Goal: Answer question/provide support: Share knowledge or assist other users

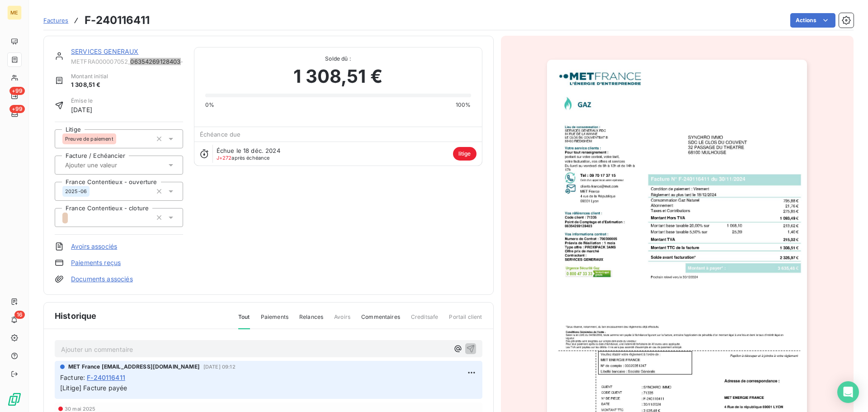
scroll to position [46, 0]
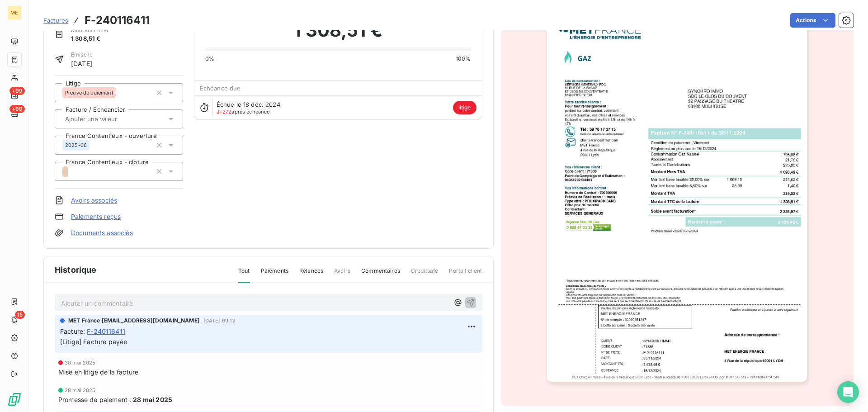
click at [140, 305] on p "Ajouter un commentaire ﻿" at bounding box center [255, 302] width 388 height 11
click at [61, 298] on div "Bonjour," at bounding box center [269, 302] width 428 height 17
click at [61, 302] on span "Bonjour," at bounding box center [73, 302] width 24 height 8
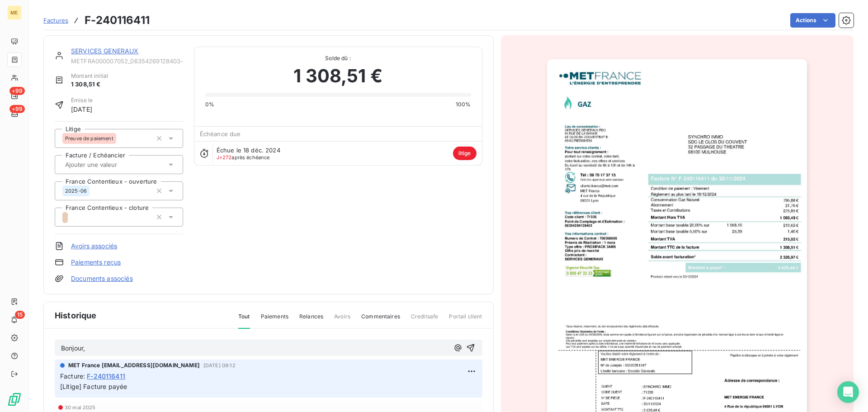
scroll to position [0, 0]
click at [159, 343] on p "Bonjour," at bounding box center [255, 348] width 388 height 10
drag, startPoint x: 127, startPoint y: 60, endPoint x: 73, endPoint y: 61, distance: 53.8
click at [73, 61] on span "METFRA000007052_06354269128403-CA1" at bounding box center [127, 60] width 112 height 7
copy span "METFRA000007052"
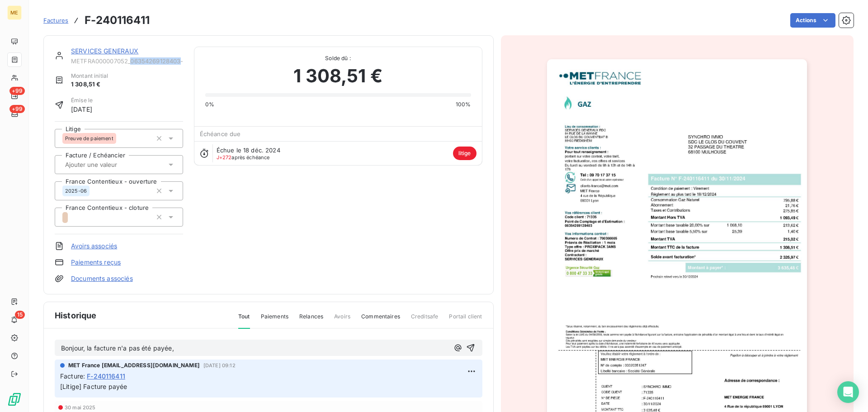
drag, startPoint x: 132, startPoint y: 61, endPoint x: 183, endPoint y: 61, distance: 51.1
click at [183, 61] on div "SERVICES GENERAUX METFRA000007052_06354269128403-CA1 Montant initial 1 308,51 €…" at bounding box center [269, 165] width 428 height 236
copy span "06354269128403"
click at [203, 345] on p "Bonjour, la facture n'a pas été payée," at bounding box center [255, 348] width 388 height 10
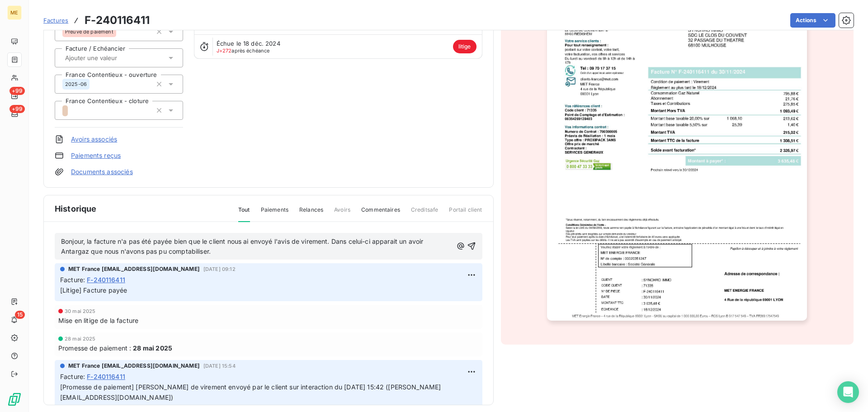
scroll to position [115, 0]
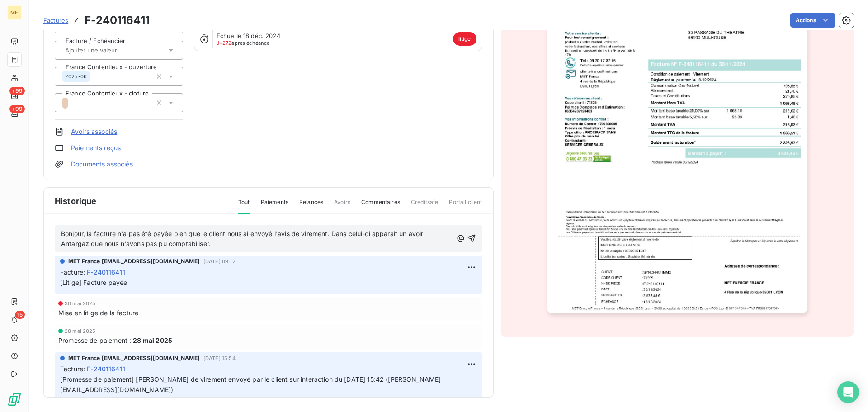
click at [330, 234] on span "Bonjour, la facture n'a pas été payée bien que le client nous ai envoyé l'avis …" at bounding box center [243, 239] width 364 height 18
click at [358, 234] on span "Bonjour, la facture n'a pas été payée bien que le client nous ai envoyé l'avis …" at bounding box center [249, 239] width 377 height 18
click at [338, 241] on p "Bonjour, la facture n'a pas été payée bien que le client nous ai envoyé l'avis …" at bounding box center [256, 239] width 391 height 21
click at [281, 242] on p "Bonjour, la facture n'a pas été payée bien que le client nous ai envoyé l'avis …" at bounding box center [256, 239] width 391 height 21
click at [457, 237] on icon "button" at bounding box center [460, 238] width 7 height 7
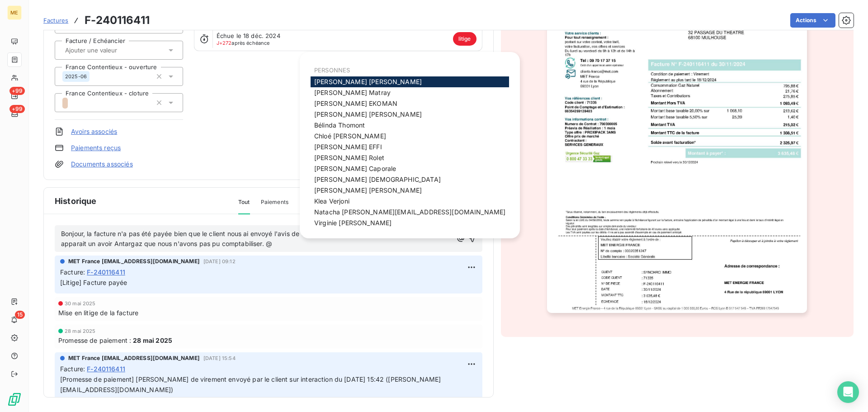
scroll to position [0, 0]
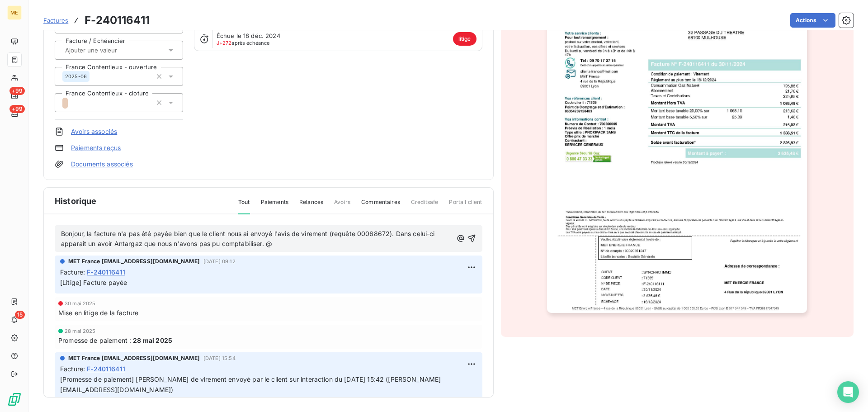
click at [285, 233] on span "Bonjour, la facture n'a pas été payée bien que le client nous ai envoyé l'avis …" at bounding box center [249, 239] width 376 height 18
click at [311, 242] on p "Bonjour, la facture n'a pas été payée bien que le client nous ai envoyé l'avis …" at bounding box center [256, 239] width 391 height 21
click at [61, 232] on span "Bonjour, la facture n'a pas été payée bien que le client nous ai envoyé l'avis …" at bounding box center [249, 239] width 376 height 18
click at [317, 245] on p "Mathilde - Bonjour, la facture n'a pas été payée bien que le client nous ai env…" at bounding box center [256, 239] width 391 height 21
drag, startPoint x: 136, startPoint y: 271, endPoint x: 88, endPoint y: 273, distance: 47.5
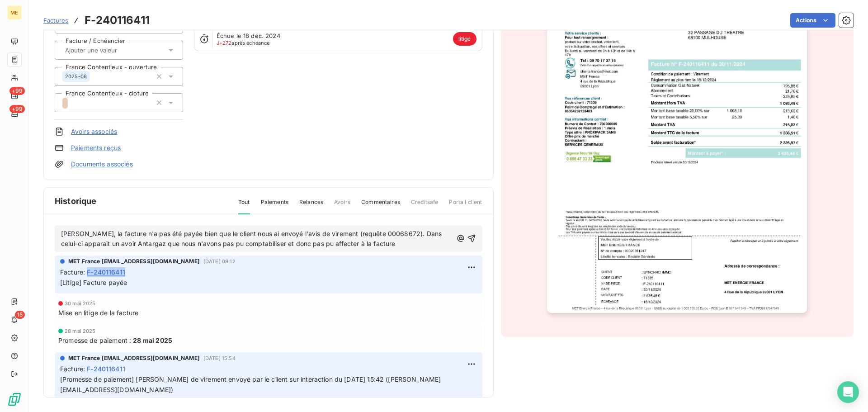
click at [88, 273] on div "Facture : F-240116411" at bounding box center [268, 271] width 417 height 9
copy span "F-240116411"
click at [425, 245] on p "Mathilde - Bonjour, la facture n'a pas été payée bien que le client nous ai env…" at bounding box center [256, 239] width 391 height 21
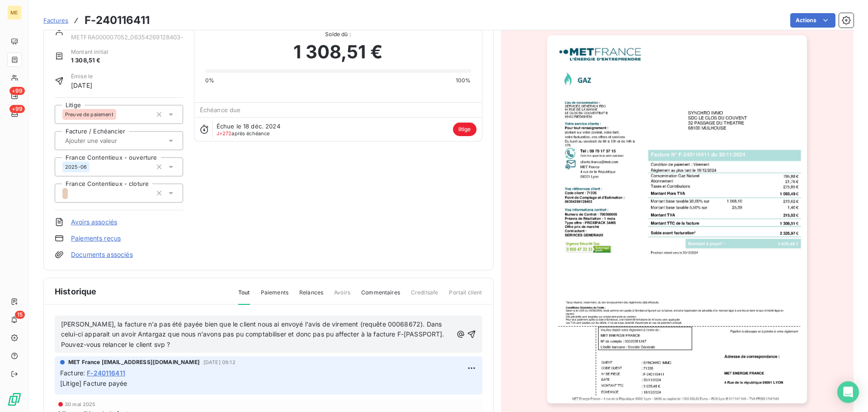
scroll to position [70, 0]
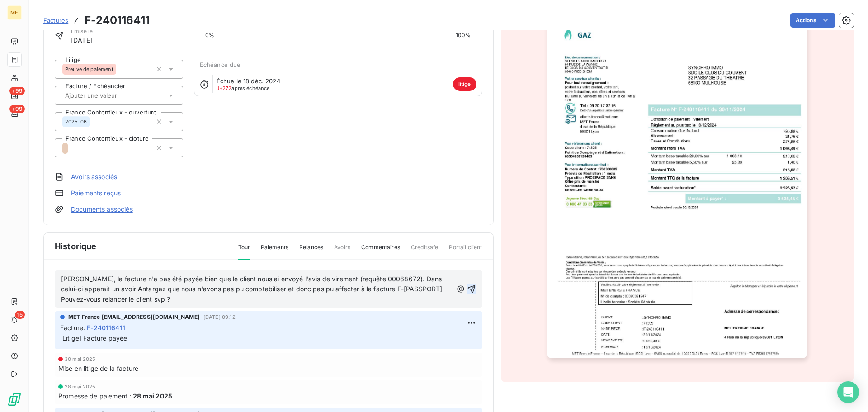
click at [467, 283] on button "button" at bounding box center [471, 288] width 9 height 11
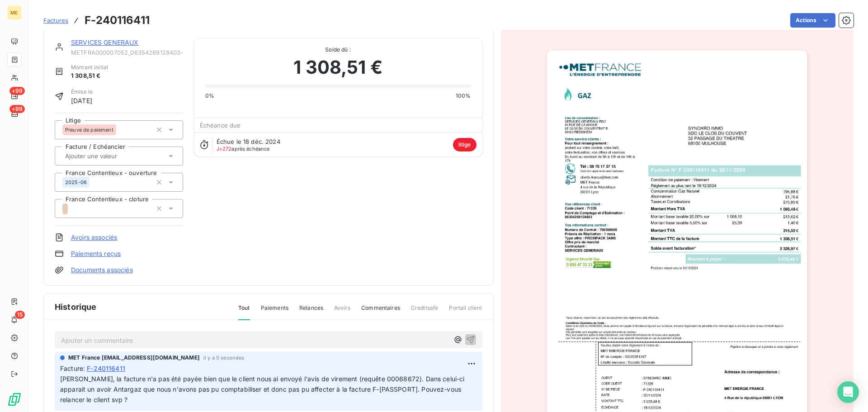
scroll to position [0, 0]
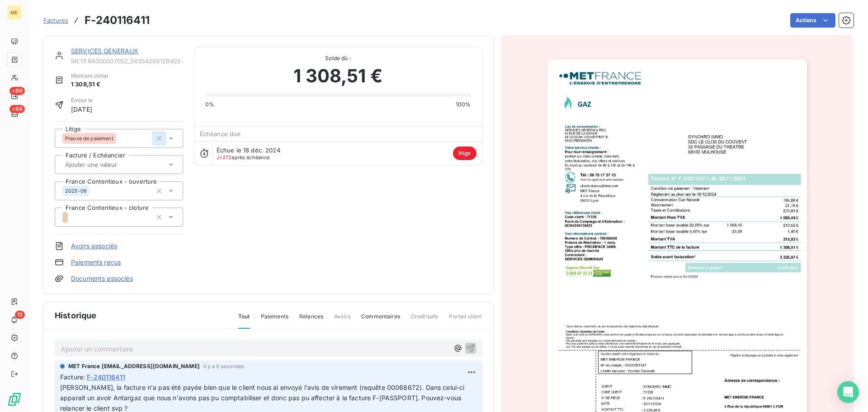
click at [158, 137] on icon "button" at bounding box center [159, 138] width 5 height 5
click at [304, 217] on div "SERVICES GENERAUX METFRA000007052_06354269128403-CA1 Montant initial 1 308,51 €…" at bounding box center [269, 165] width 428 height 236
drag, startPoint x: 71, startPoint y: 61, endPoint x: 183, endPoint y: 62, distance: 111.7
click at [183, 62] on div "SERVICES GENERAUX METFRA000007052_06354269128403-CA1 Montant initial 1 308,51 €…" at bounding box center [269, 165] width 428 height 236
copy span "METFRA000007052_06354269128403-"
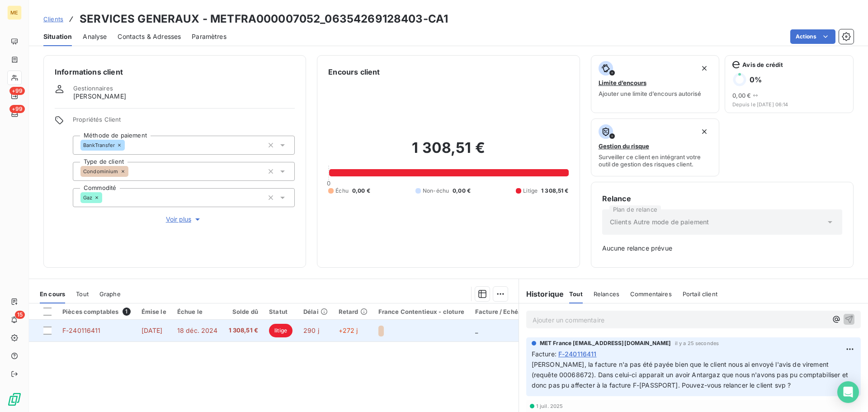
click at [264, 332] on td "1 308,51 €" at bounding box center [243, 331] width 41 height 22
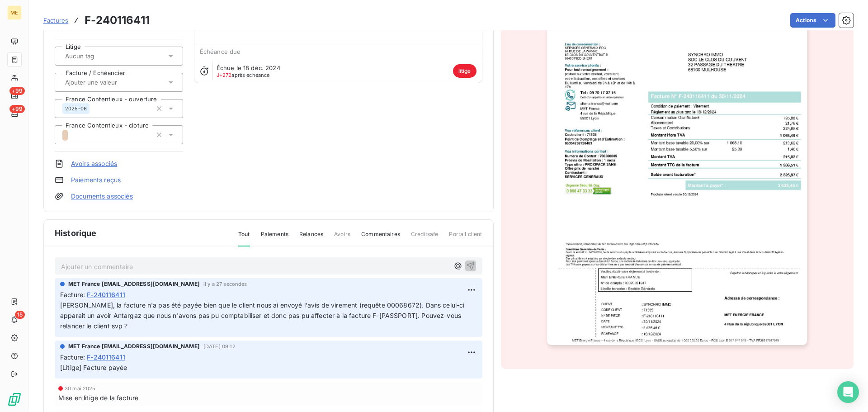
scroll to position [91, 0]
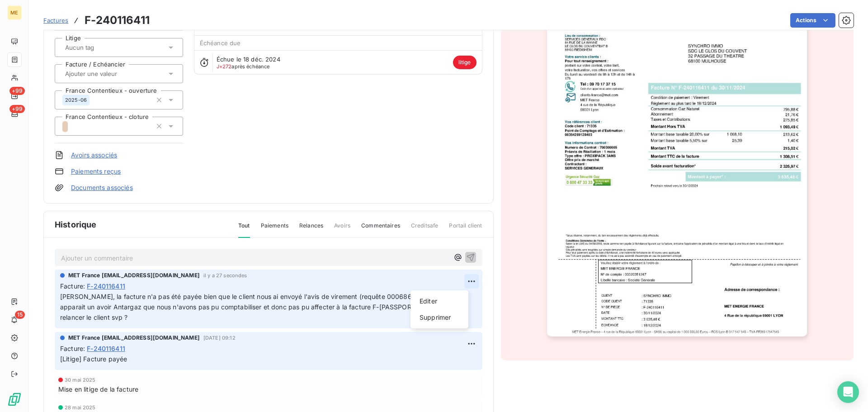
click at [465, 280] on html "ME +99 +99 15 Factures F-240116411 Actions SERVICES GENERAUX METFRA000007052_06…" at bounding box center [434, 206] width 868 height 412
click at [438, 300] on div "Editer" at bounding box center [439, 301] width 51 height 14
click at [94, 295] on span "Mathilde - Bonjour, la facture n'a pas été payée bien que le client nous ai env…" at bounding box center [263, 306] width 406 height 28
click at [454, 254] on icon "button" at bounding box center [457, 257] width 7 height 7
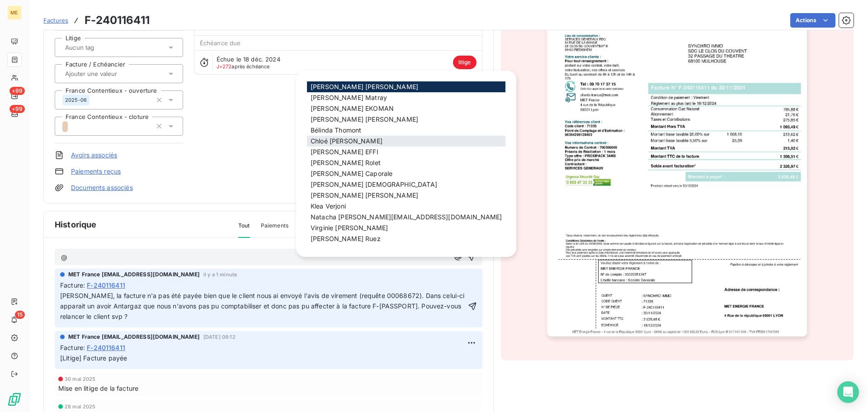
scroll to position [0, 0]
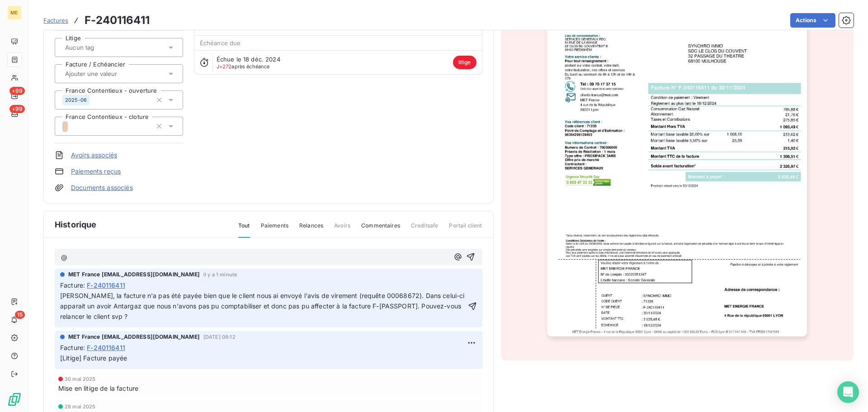
click at [259, 307] on span "Mathilde - Bonjour, la facture n'a pas été payée bien que le client nous ai env…" at bounding box center [263, 306] width 406 height 28
click at [149, 303] on span "Mathilde - Bonjour, la facture n'a pas été payée bien que le client nous ai env…" at bounding box center [263, 306] width 406 height 28
drag, startPoint x: 84, startPoint y: 258, endPoint x: 57, endPoint y: 257, distance: 27.1
click at [57, 257] on div "@" at bounding box center [269, 257] width 428 height 17
click at [250, 304] on span "Mathilde - Bonjour, la facture n'a pas été payée bien que le client nous ai env…" at bounding box center [263, 306] width 406 height 28
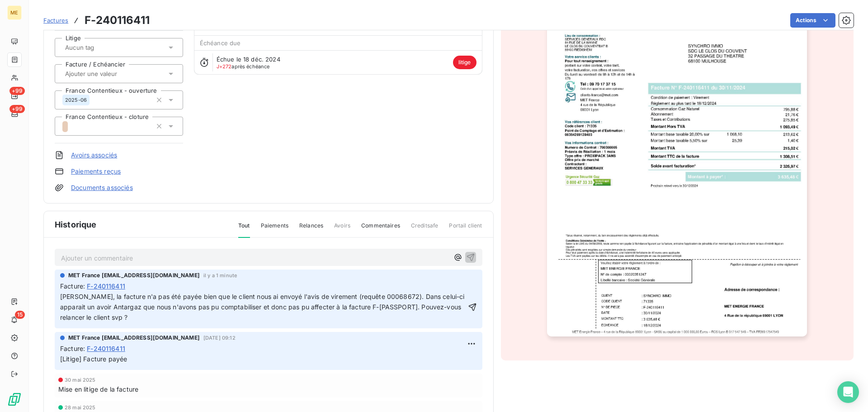
click at [93, 294] on span "Mathilde - Bonjour, la facture n'a pas été payée bien que le client nous ai env…" at bounding box center [263, 306] width 406 height 28
click at [468, 304] on icon "button" at bounding box center [472, 306] width 9 height 9
click at [250, 307] on span "Mathilde - @met-france@recouvrement.met.com Bonjour, la facture n'a pas été pay…" at bounding box center [264, 306] width 409 height 28
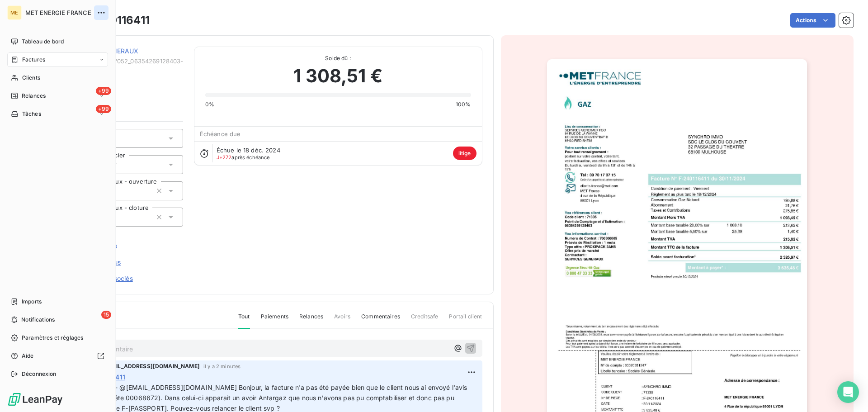
click at [98, 11] on icon "button" at bounding box center [101, 12] width 9 height 9
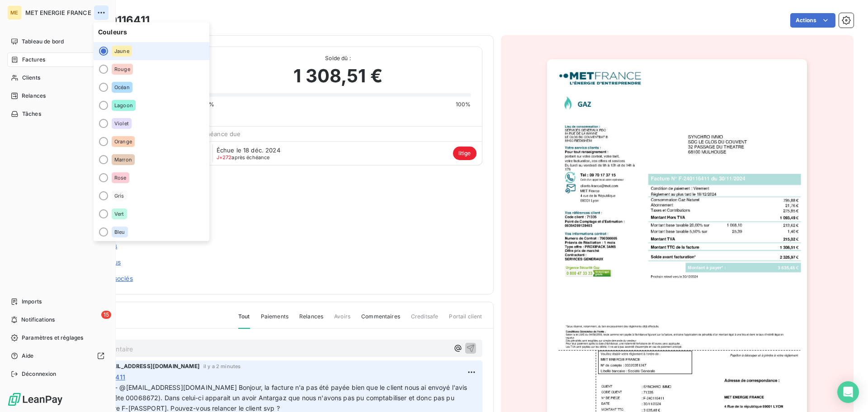
click at [98, 11] on icon "button" at bounding box center [101, 12] width 9 height 9
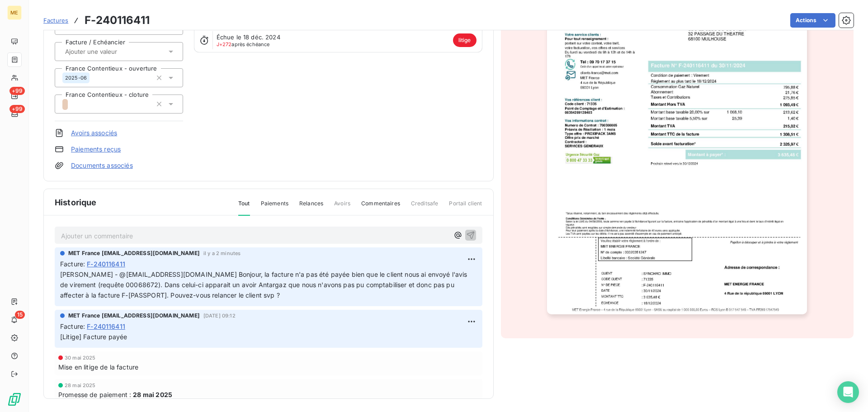
scroll to position [115, 0]
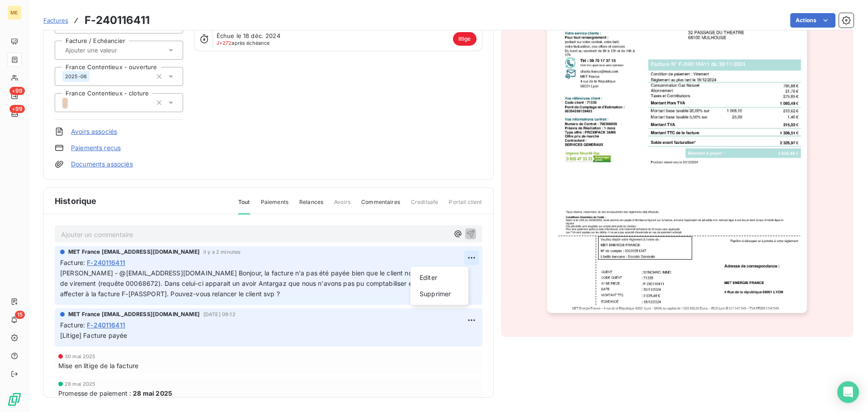
click at [462, 257] on html "ME +99 +99 15 Factures F-240116411 Actions SERVICES GENERAUX METFRA000007052_06…" at bounding box center [434, 206] width 868 height 412
click at [438, 278] on div "Editer" at bounding box center [439, 277] width 51 height 14
click at [208, 272] on span "Mathilde - @met-france@recouvrement.met.com Bonjour, la facture n'a pas été pay…" at bounding box center [262, 283] width 404 height 28
click at [360, 273] on span "Mathilde - @met-france@recouvrement.met.com Bonjour, la facture n'a pas été pay…" at bounding box center [262, 283] width 404 height 28
drag, startPoint x: 210, startPoint y: 272, endPoint x: 110, endPoint y: 273, distance: 99.5
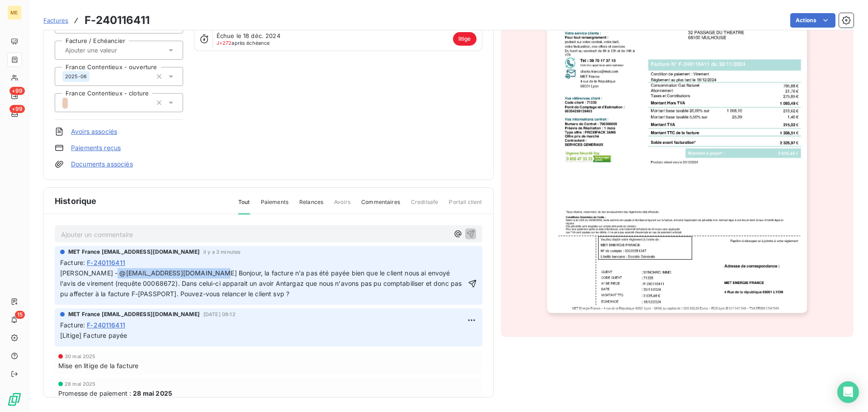
click at [110, 273] on span "Mathilde - @met-france@recouvrement.met.com Bonjour, la facture n'a pas été pay…" at bounding box center [262, 283] width 404 height 28
click at [468, 281] on icon "button" at bounding box center [472, 283] width 8 height 8
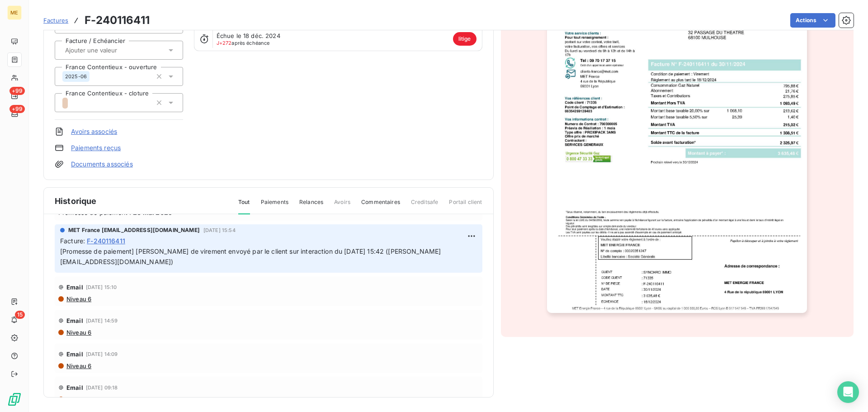
scroll to position [0, 0]
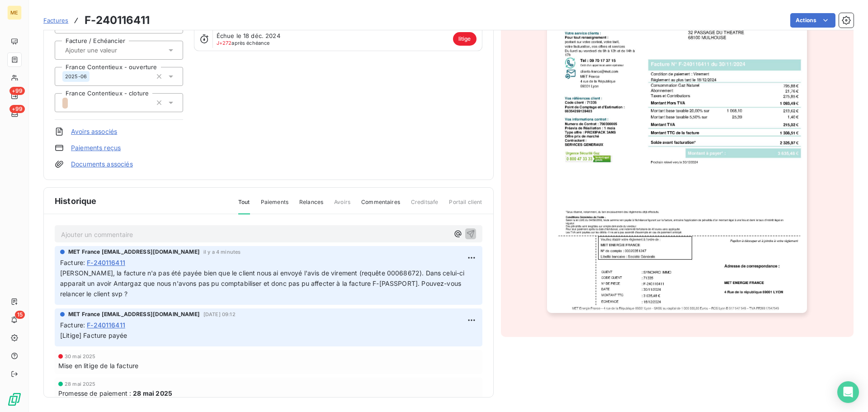
click at [148, 235] on p "Ajouter un commentaire ﻿" at bounding box center [255, 234] width 388 height 11
click at [453, 234] on icon "button" at bounding box center [457, 233] width 9 height 9
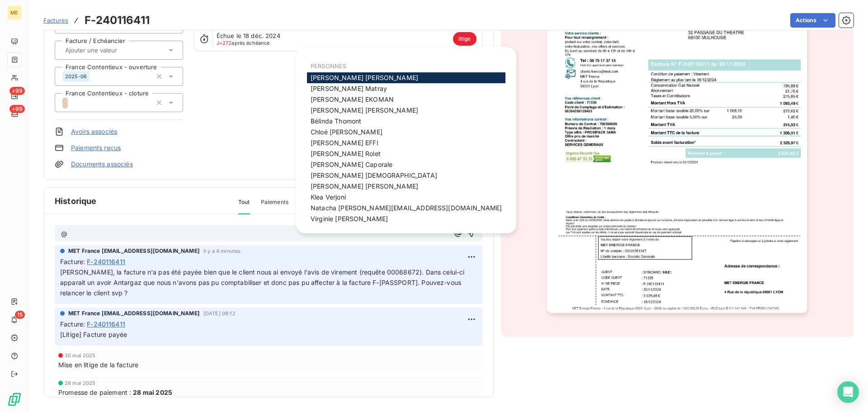
click at [117, 234] on p "@" at bounding box center [255, 234] width 388 height 10
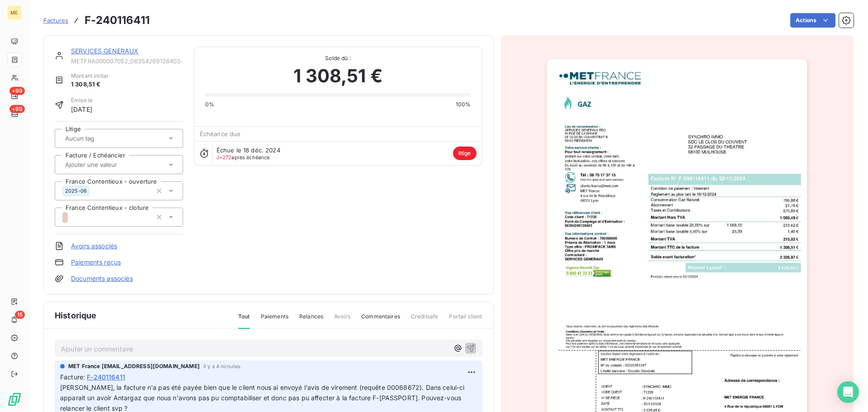
click at [362, 248] on div "SERVICES GENERAUX METFRA000007052_06354269128403-CA1 Montant initial 1 308,51 €…" at bounding box center [269, 165] width 428 height 236
click at [325, 223] on div "SERVICES GENERAUX METFRA000007052_06354269128403-CA1 Montant initial 1 308,51 €…" at bounding box center [269, 165] width 428 height 236
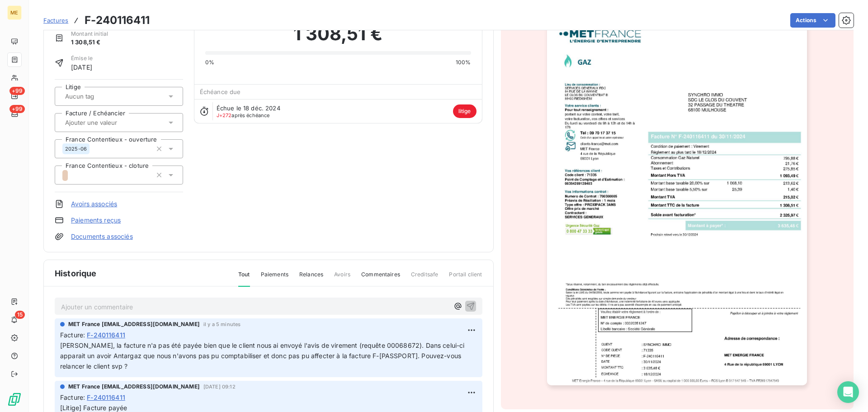
scroll to position [115, 0]
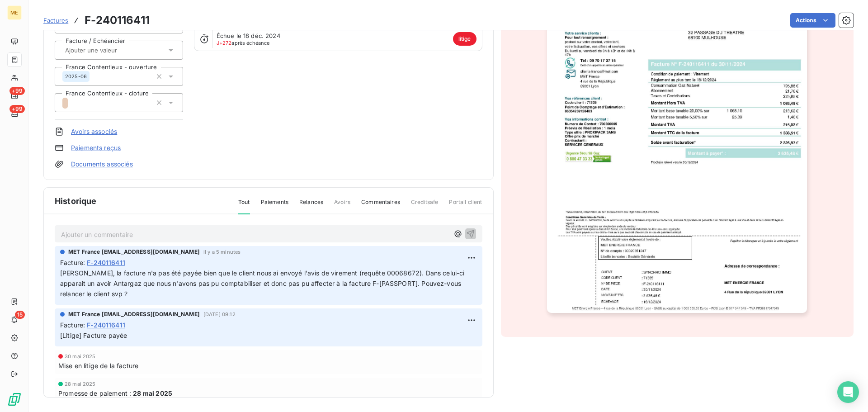
click at [269, 199] on span "Paiements" at bounding box center [275, 205] width 28 height 15
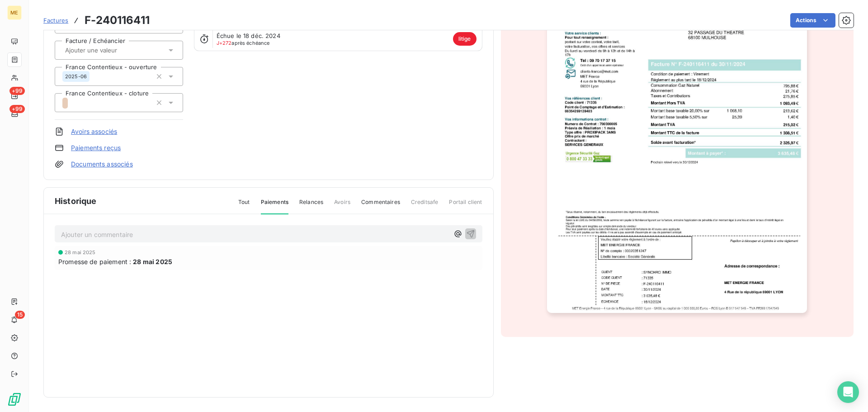
click at [313, 203] on span "Relances" at bounding box center [311, 205] width 24 height 15
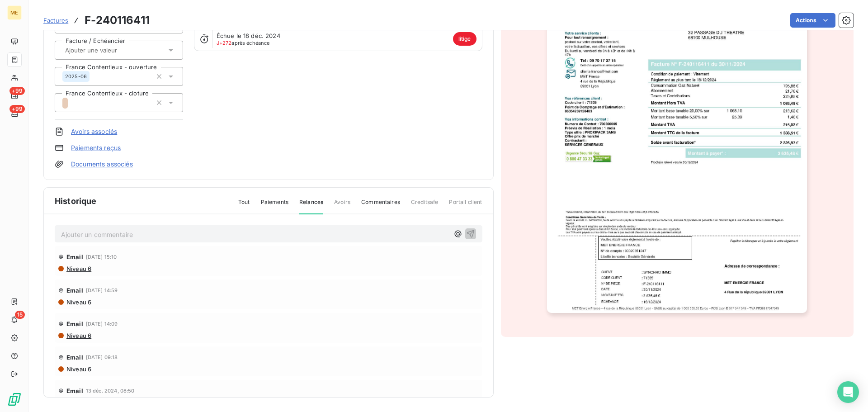
click at [377, 202] on span "Commentaires" at bounding box center [380, 205] width 39 height 15
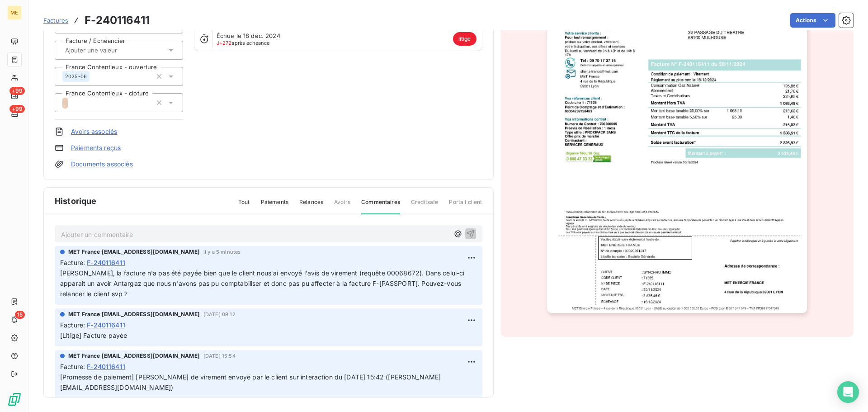
click at [430, 204] on span "Creditsafe" at bounding box center [425, 205] width 28 height 15
click at [455, 203] on span "Portail client" at bounding box center [465, 205] width 33 height 15
click at [241, 203] on span "Tout" at bounding box center [244, 205] width 12 height 15
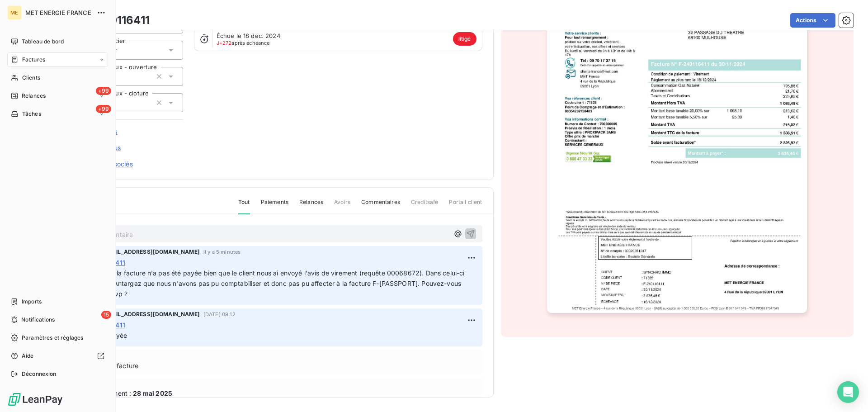
click at [14, 12] on div "ME" at bounding box center [14, 12] width 14 height 14
click at [101, 13] on icon "button" at bounding box center [101, 12] width 7 height 1
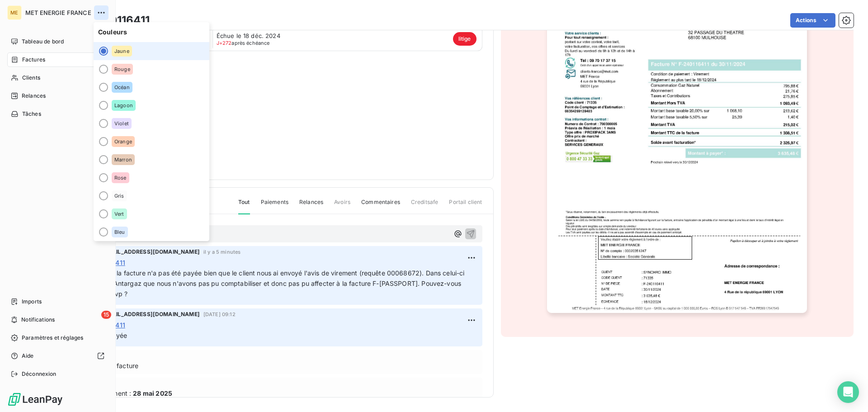
click at [101, 13] on icon "button" at bounding box center [101, 12] width 7 height 1
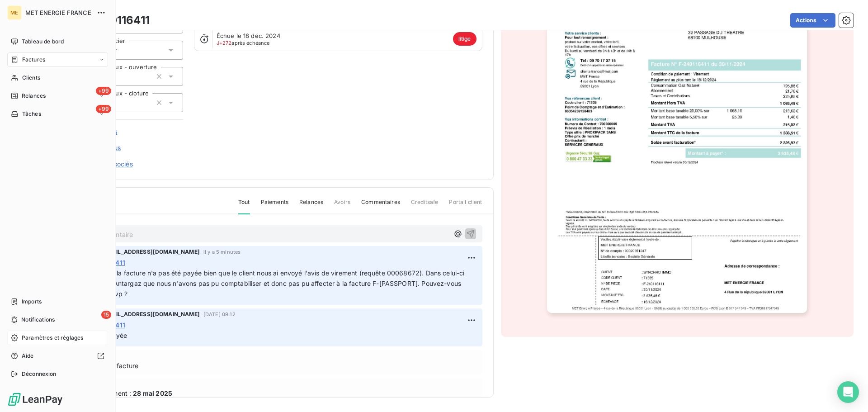
click at [43, 331] on div "Paramètres et réglages" at bounding box center [57, 337] width 101 height 14
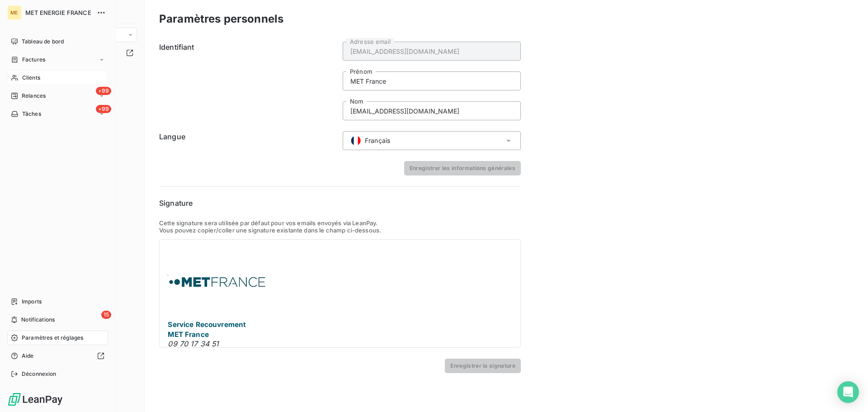
click at [12, 76] on icon at bounding box center [15, 77] width 8 height 7
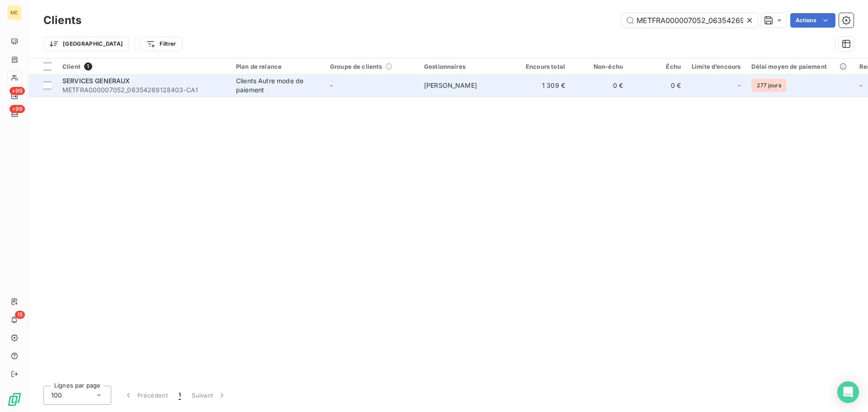
click at [408, 86] on td "-" at bounding box center [372, 86] width 94 height 22
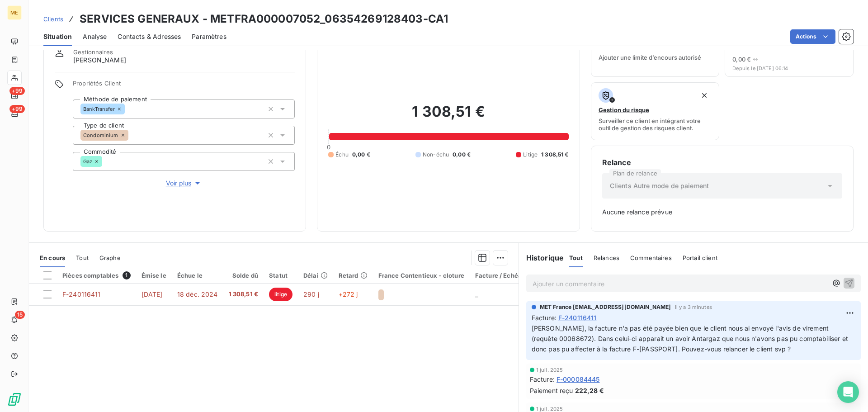
scroll to position [93, 0]
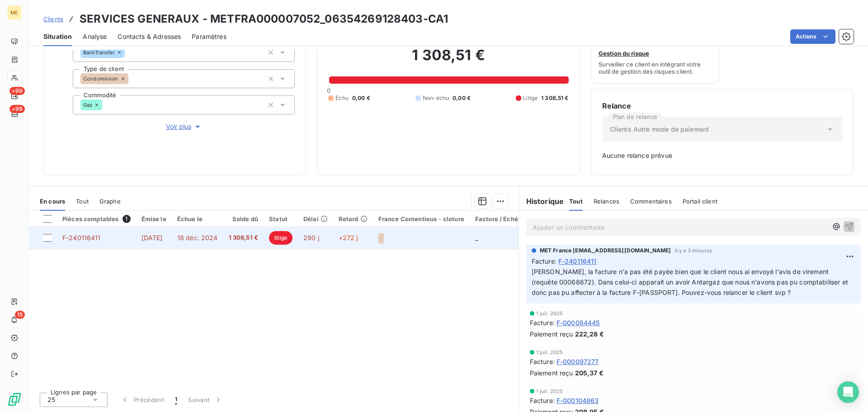
click at [408, 236] on div at bounding box center [421, 237] width 86 height 12
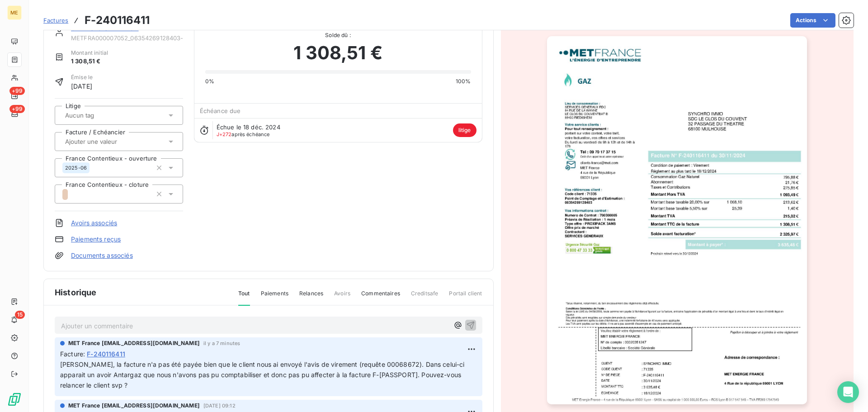
scroll to position [115, 0]
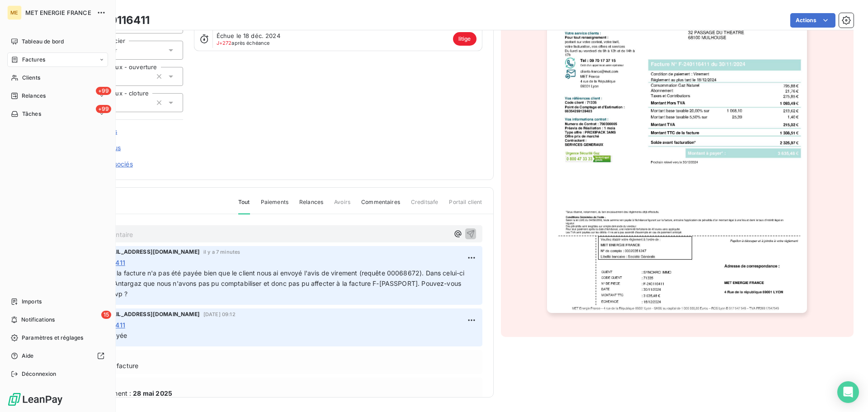
click at [78, 13] on span "MET ENERGIE FRANCE" at bounding box center [58, 12] width 66 height 7
click at [16, 10] on div "ME" at bounding box center [14, 12] width 14 height 14
click at [43, 338] on span "Paramètres et réglages" at bounding box center [52, 338] width 61 height 8
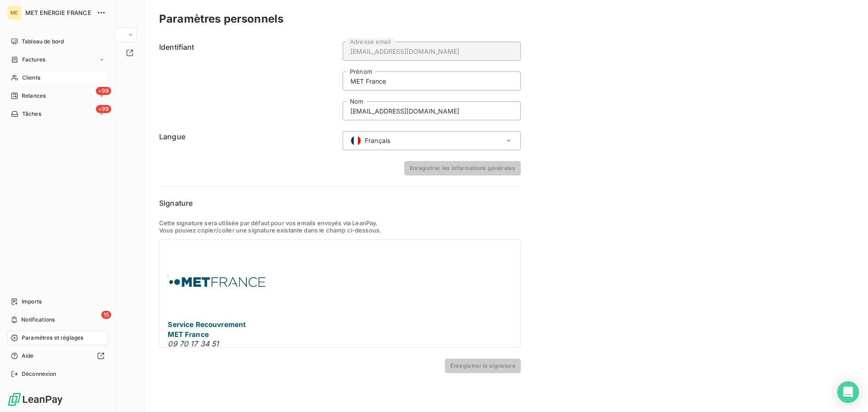
click at [28, 80] on span "Clients" at bounding box center [31, 78] width 18 height 8
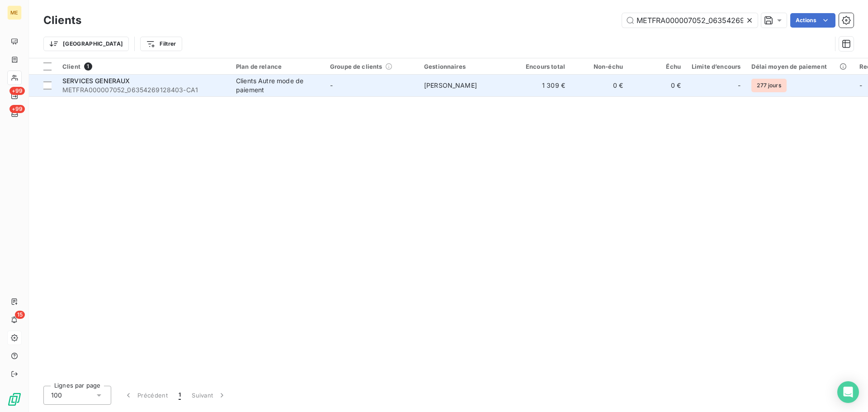
click at [354, 86] on td "-" at bounding box center [372, 86] width 94 height 22
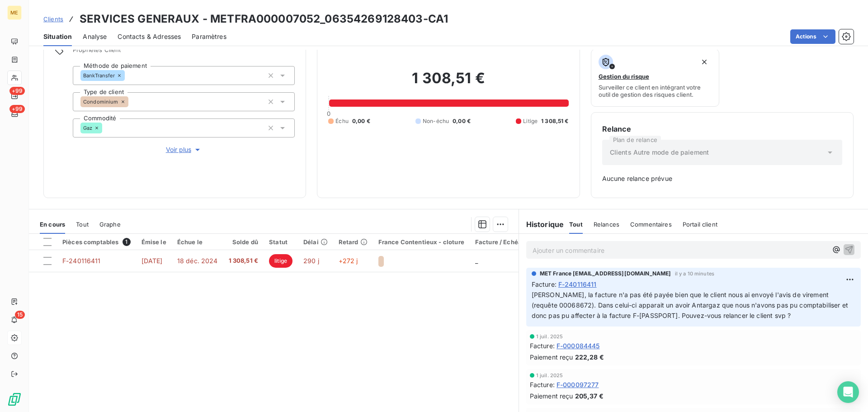
scroll to position [90, 0]
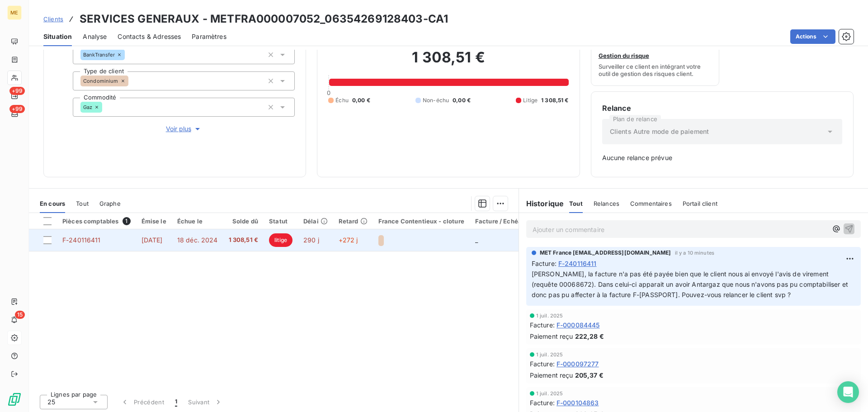
click at [425, 236] on div at bounding box center [421, 240] width 86 height 12
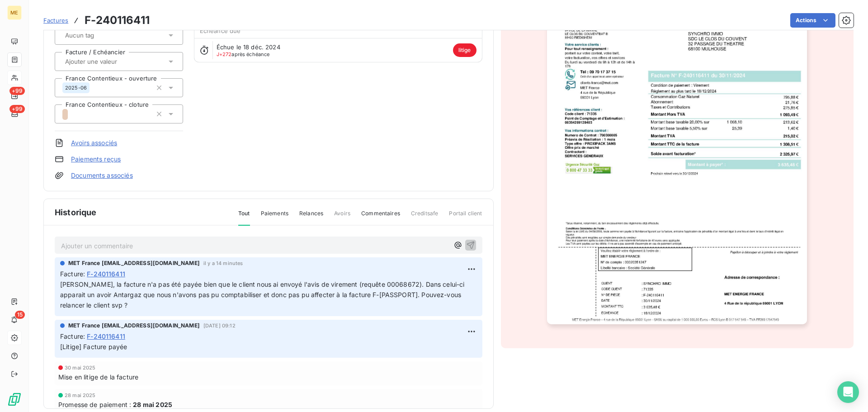
scroll to position [115, 0]
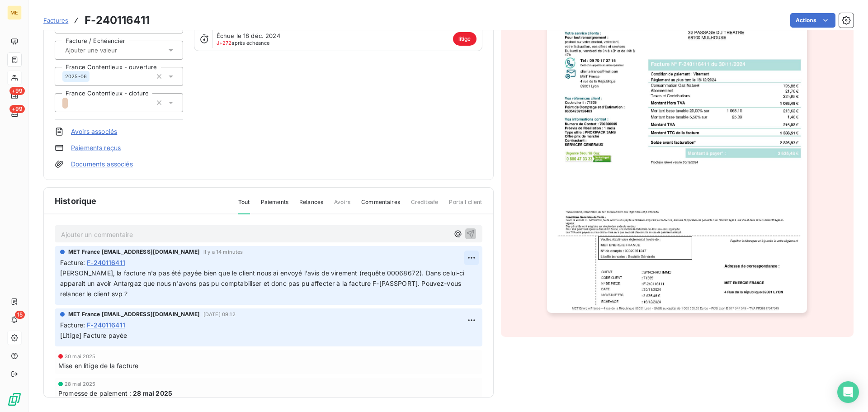
click at [462, 252] on html "ME +99 +99 15 Factures F-240116411 Actions SERVICES GENERAUX METFRA000007052_06…" at bounding box center [434, 206] width 868 height 412
click at [297, 281] on html "ME +99 +99 15 Factures F-240116411 Actions SERVICES GENERAUX METFRA000007052_06…" at bounding box center [434, 206] width 868 height 412
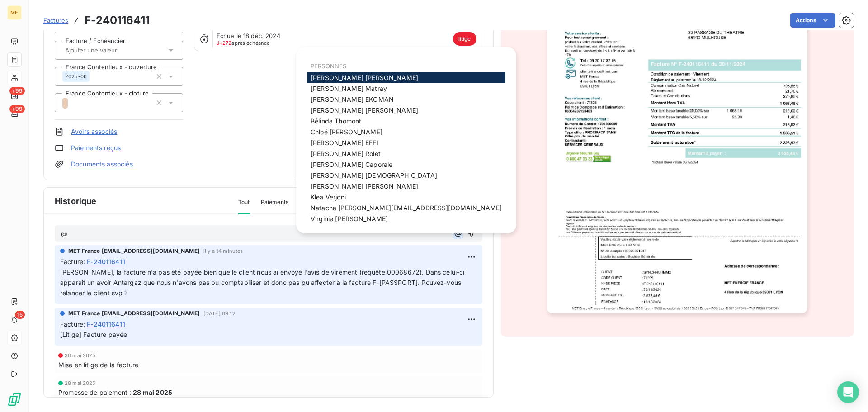
click at [452, 229] on button "button" at bounding box center [457, 233] width 11 height 11
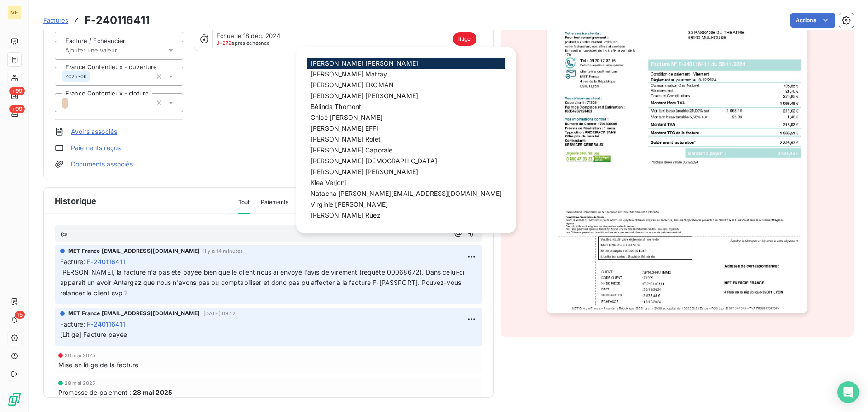
scroll to position [0, 0]
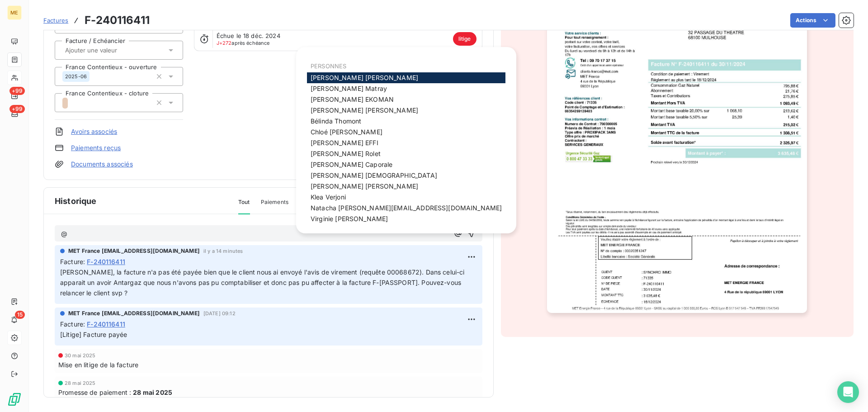
click at [496, 180] on div "SERVICES GENERAUX METFRA000007052_06354269128403-CA1 Montant initial 1 308,51 €…" at bounding box center [448, 156] width 810 height 482
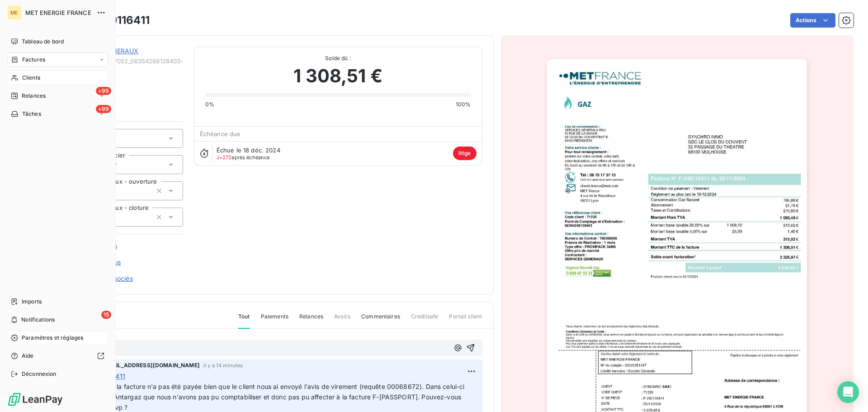
click at [49, 339] on span "Paramètres et réglages" at bounding box center [52, 338] width 61 height 8
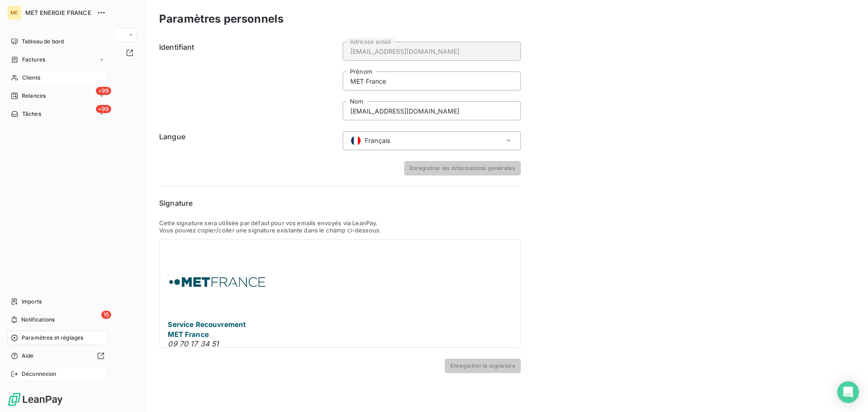
click at [45, 376] on span "Déconnexion" at bounding box center [39, 374] width 35 height 8
